Goal: Navigation & Orientation: Find specific page/section

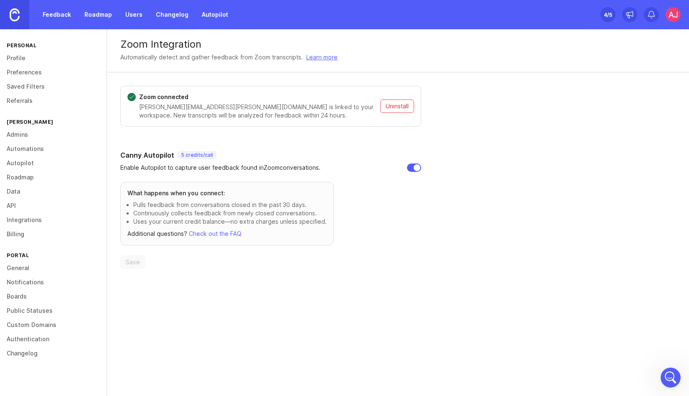
click at [209, 16] on link "Autopilot" at bounding box center [215, 14] width 36 height 15
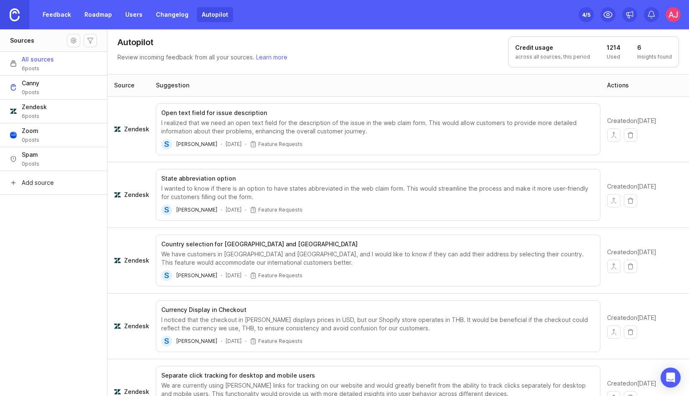
click at [58, 16] on link "Feedback" at bounding box center [57, 14] width 38 height 15
